Goal: Task Accomplishment & Management: Use online tool/utility

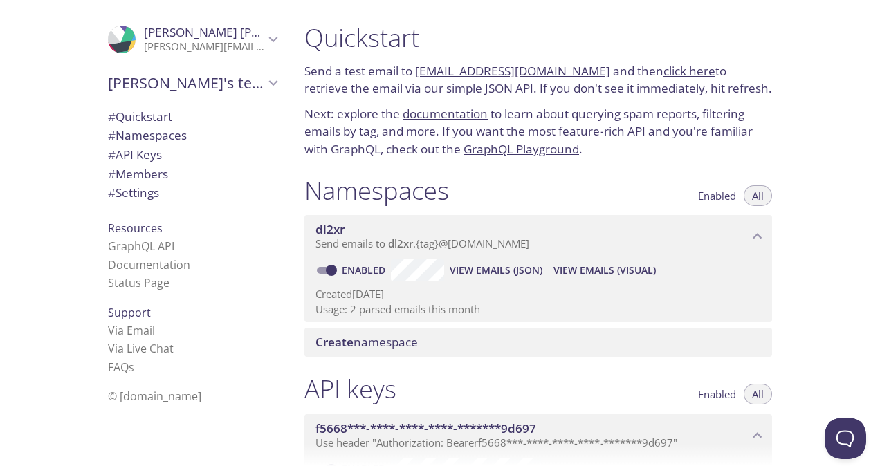
click at [669, 70] on link "click here" at bounding box center [689, 71] width 52 height 16
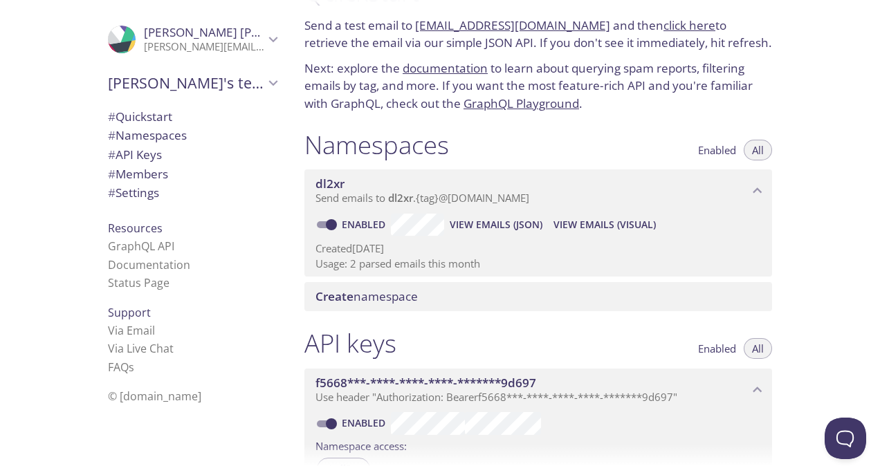
scroll to position [46, 0]
click at [575, 227] on span "View Emails (Visual)" at bounding box center [604, 224] width 102 height 17
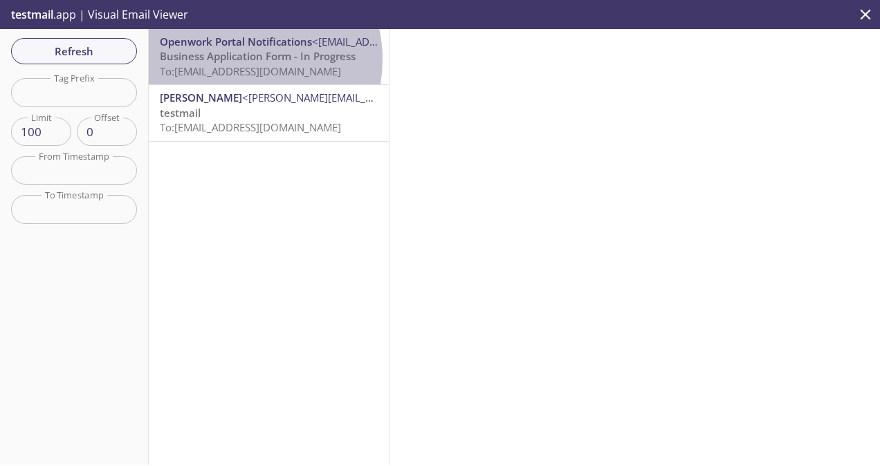
click at [237, 59] on span "Business Application Form - In Progress" at bounding box center [258, 56] width 196 height 14
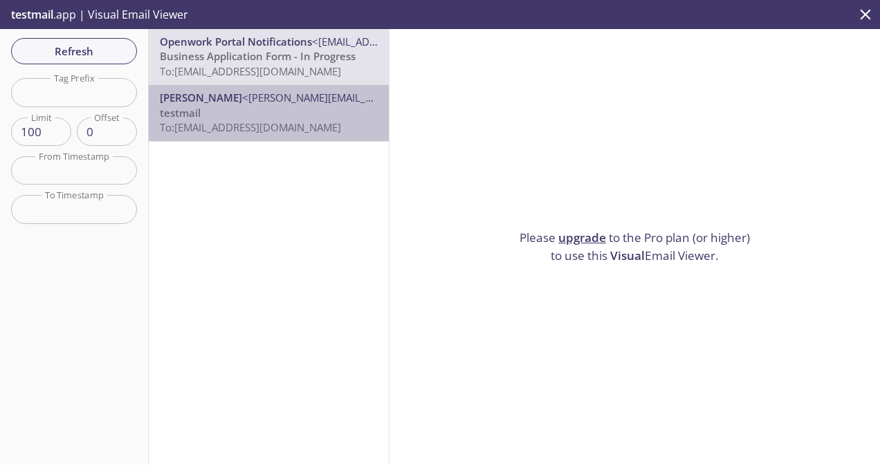
click at [268, 131] on span "To: dl2xr.imtest@inbox.testmail.app" at bounding box center [250, 127] width 181 height 14
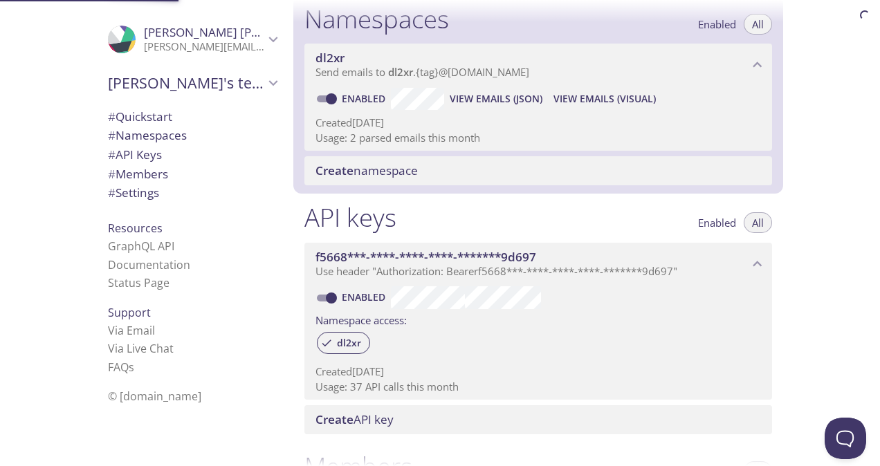
scroll to position [174, 0]
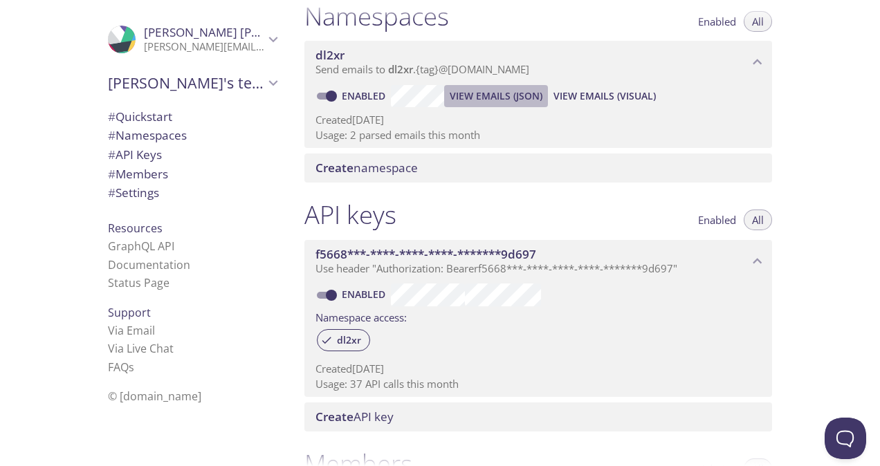
click at [477, 92] on span "View Emails (JSON)" at bounding box center [496, 96] width 93 height 17
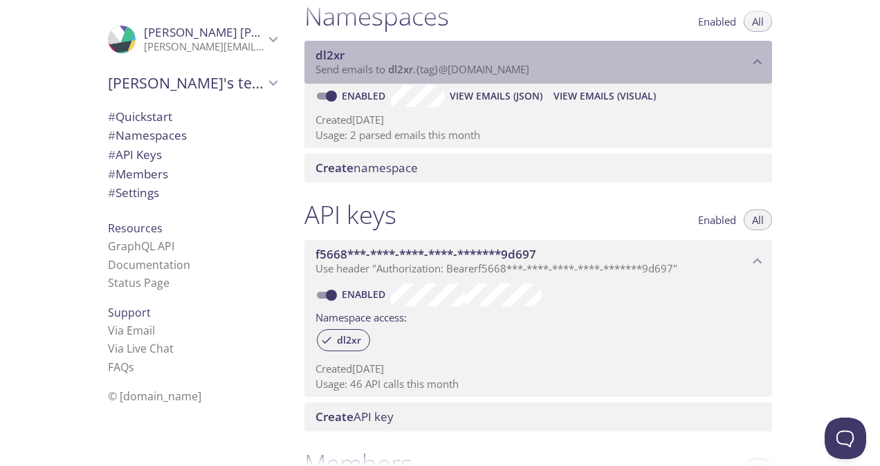
drag, startPoint x: 553, startPoint y: 69, endPoint x: 520, endPoint y: 66, distance: 33.3
click at [520, 66] on p "Send emails to dl2xr . {tag} @inbox.testmail.app" at bounding box center [531, 70] width 433 height 14
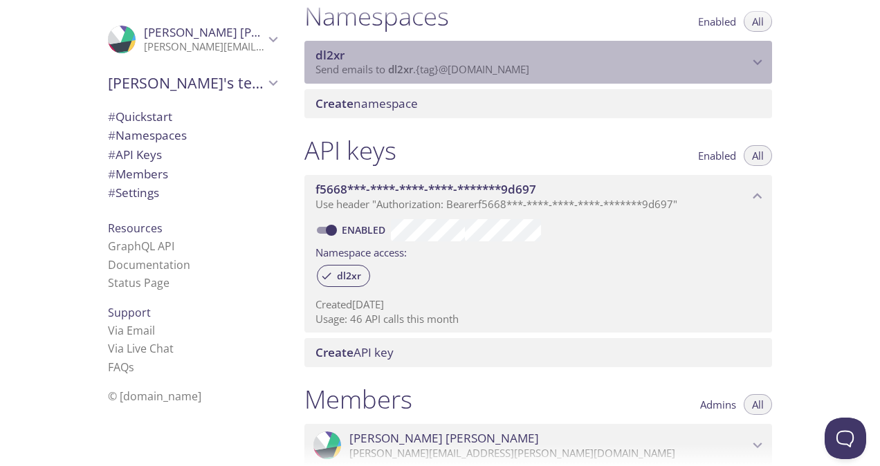
click at [520, 66] on span "Send emails to dl2xr . {tag} @inbox.testmail.app" at bounding box center [422, 69] width 214 height 14
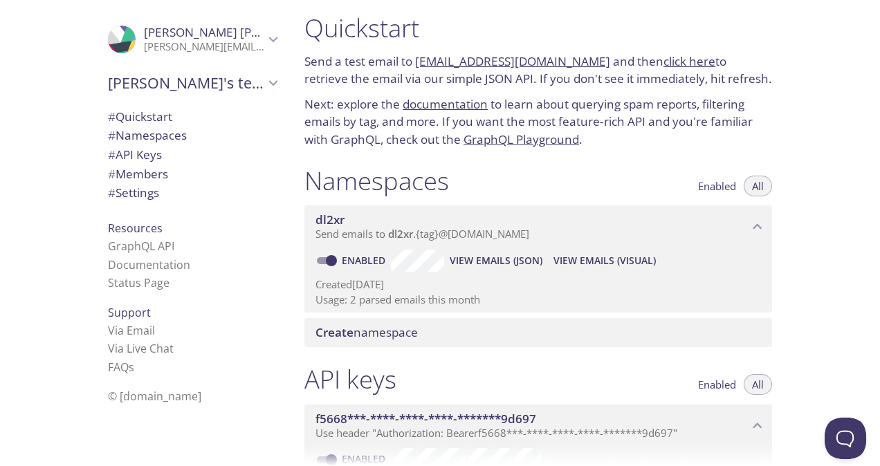
scroll to position [10, 0]
drag, startPoint x: 584, startPoint y: 57, endPoint x: 418, endPoint y: 62, distance: 165.4
click at [418, 62] on p "Send a test email to dl2xr.test@inbox.testmail.app and then click here to retri…" at bounding box center [538, 69] width 468 height 35
copy p "[EMAIL_ADDRESS][DOMAIN_NAME]"
click at [501, 54] on link "[EMAIL_ADDRESS][DOMAIN_NAME]" at bounding box center [512, 61] width 195 height 16
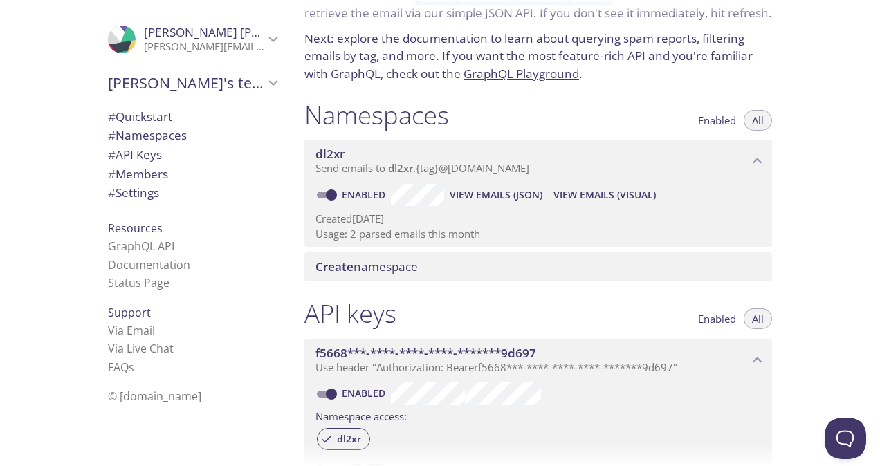
scroll to position [73, 0]
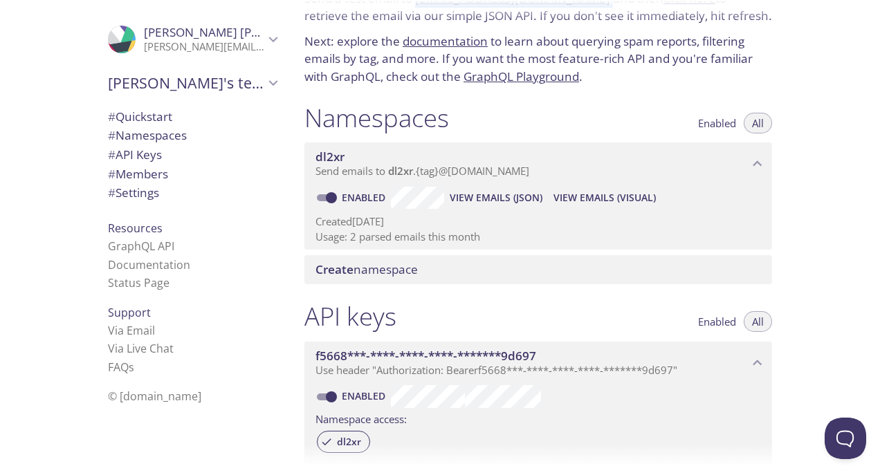
drag, startPoint x: 492, startPoint y: 196, endPoint x: 538, endPoint y: 154, distance: 62.2
click at [538, 154] on div "dl2xr Send emails to dl2xr . {tag} @inbox.testmail.app Enabled View Emails (JSO…" at bounding box center [538, 195] width 468 height 107
click at [498, 189] on span "View Emails (JSON)" at bounding box center [496, 197] width 93 height 17
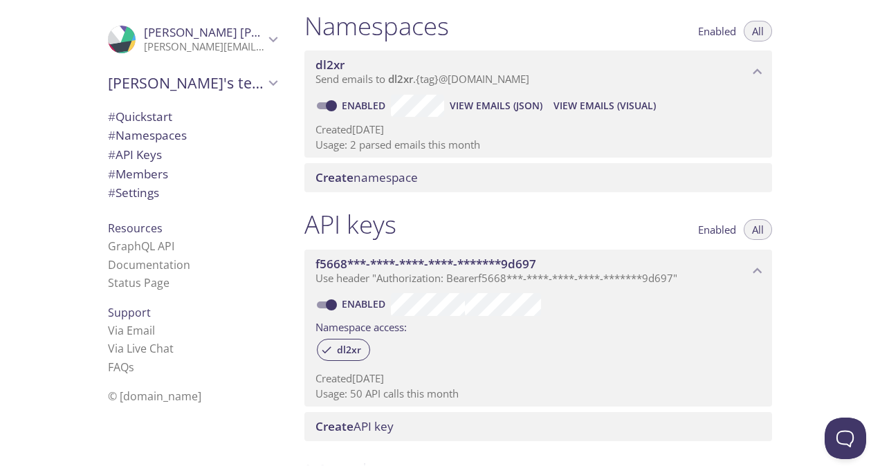
scroll to position [171, 0]
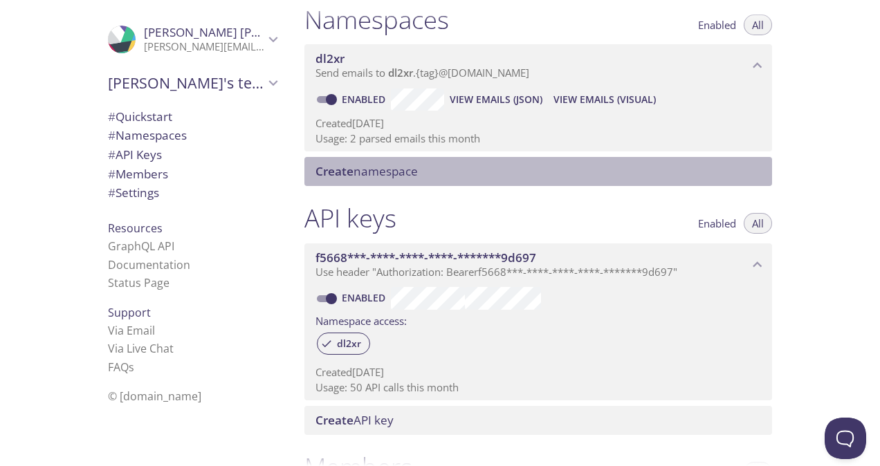
click at [380, 173] on span "Create namespace" at bounding box center [366, 171] width 102 height 16
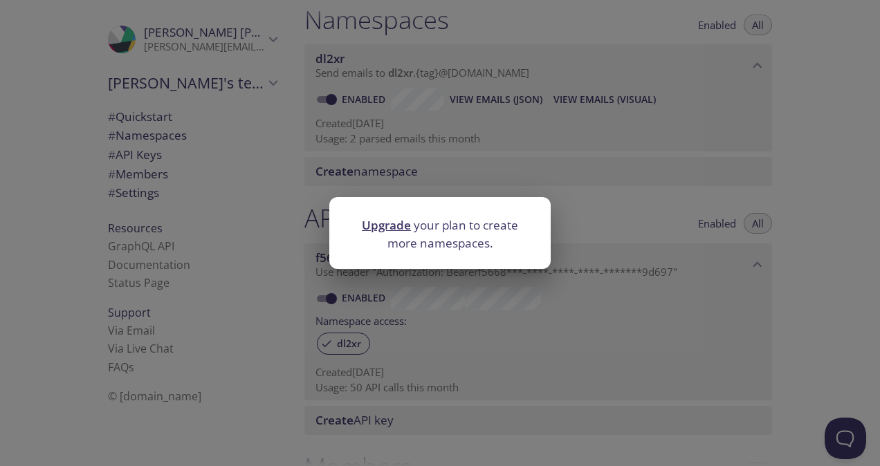
click at [474, 160] on div "Upgrade your plan to create more namespaces." at bounding box center [440, 233] width 880 height 466
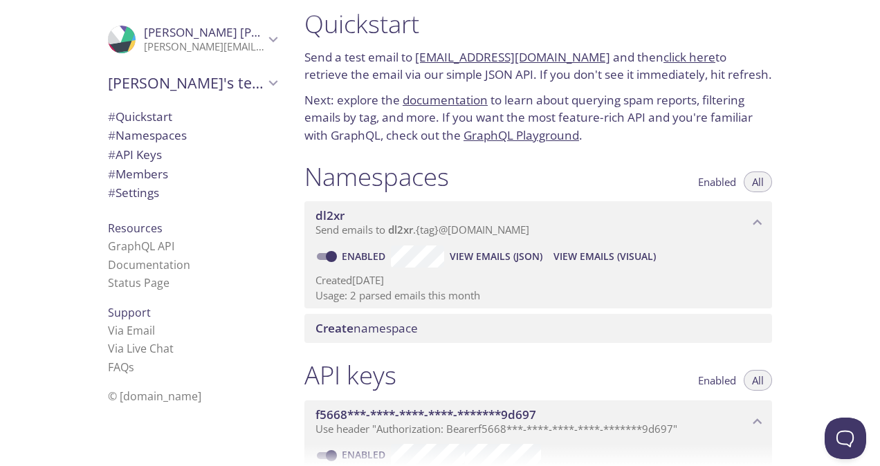
scroll to position [0, 0]
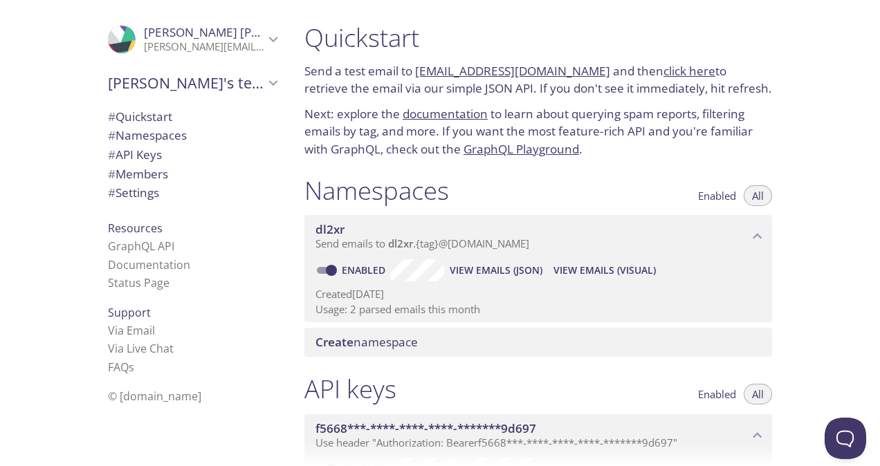
click at [503, 73] on link "[EMAIL_ADDRESS][DOMAIN_NAME]" at bounding box center [512, 71] width 195 height 16
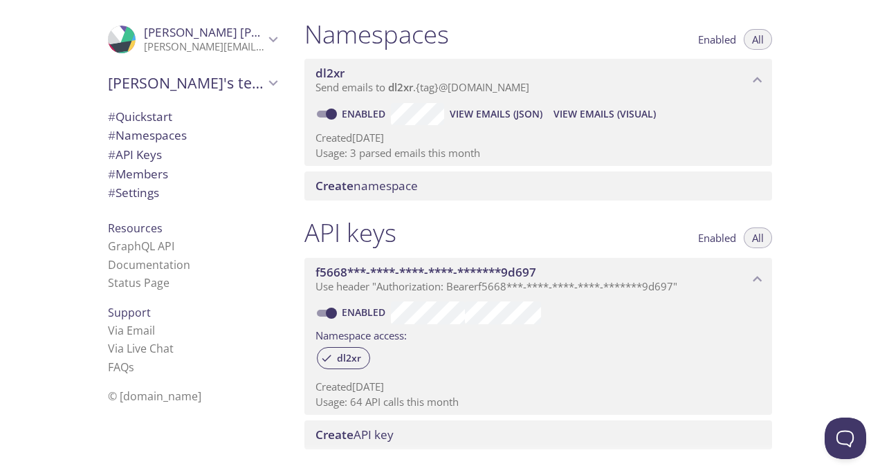
scroll to position [156, 0]
click at [472, 347] on div "dl2xr" at bounding box center [537, 359] width 445 height 30
